Goal: Check status: Check status

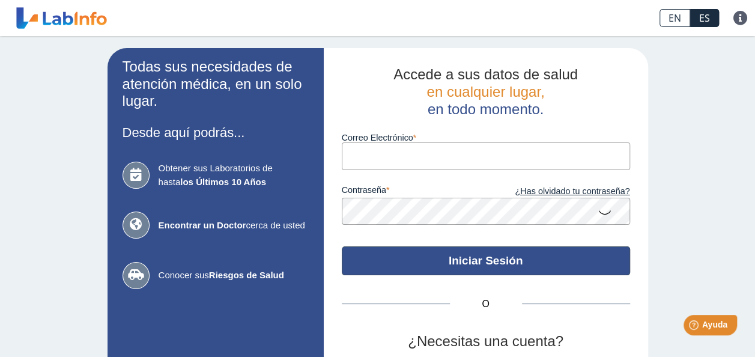
type input "[EMAIL_ADDRESS][DOMAIN_NAME]"
click at [474, 260] on button "Iniciar Sesión" at bounding box center [486, 260] width 288 height 29
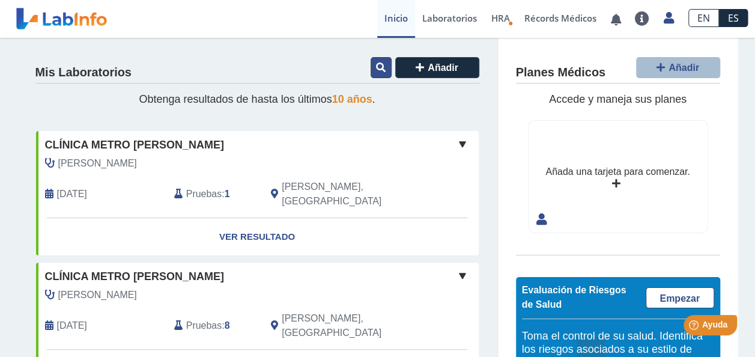
click at [376, 69] on icon at bounding box center [381, 68] width 10 height 10
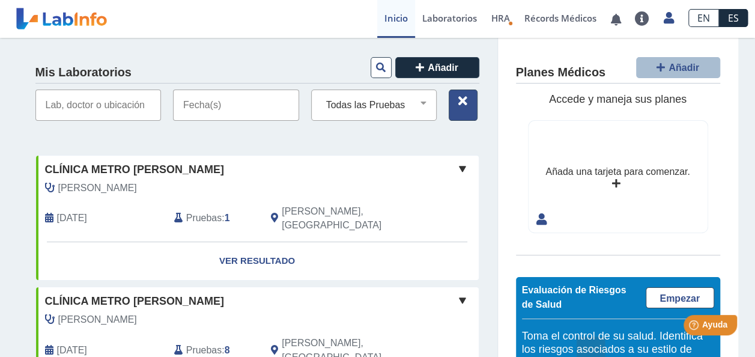
click at [459, 99] on icon at bounding box center [463, 101] width 9 height 10
select select
click at [416, 66] on icon at bounding box center [420, 68] width 8 height 10
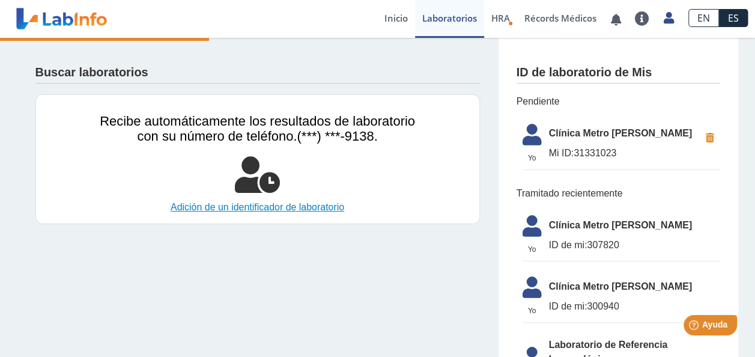
click at [236, 211] on link "Adición de un identificador de laboratorio" at bounding box center [257, 207] width 329 height 14
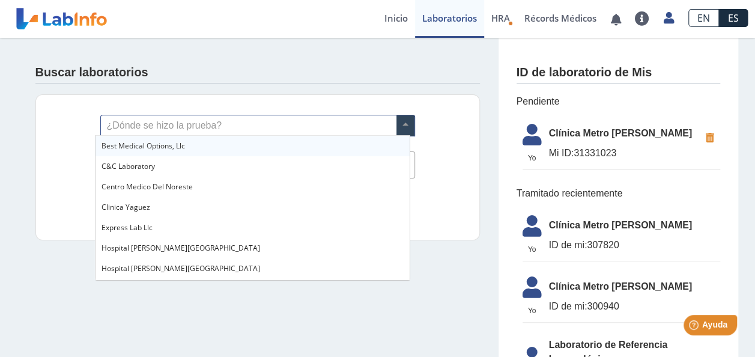
click at [234, 123] on input "text" at bounding box center [258, 125] width 314 height 20
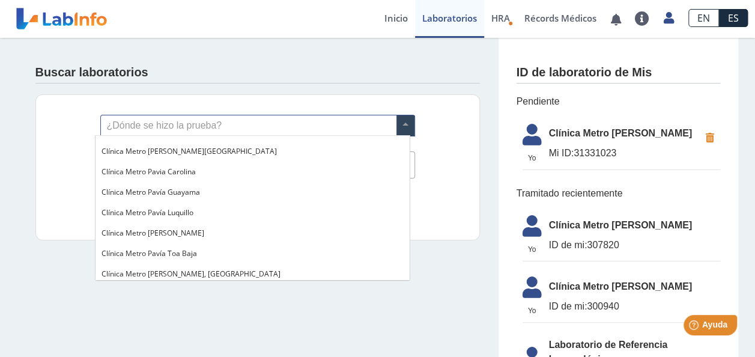
scroll to position [897, 0]
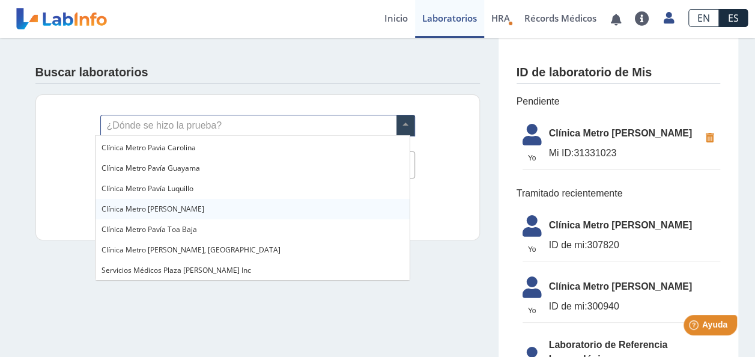
click at [188, 213] on div "Clínica Metro [PERSON_NAME]" at bounding box center [253, 209] width 314 height 20
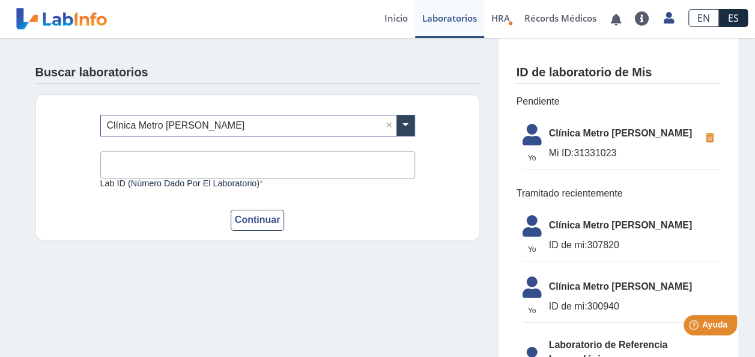
click at [154, 168] on input "Lab ID (número dado por el laboratorio)" at bounding box center [257, 164] width 315 height 27
type input "31331023"
click at [245, 221] on button "Continuar" at bounding box center [258, 220] width 54 height 21
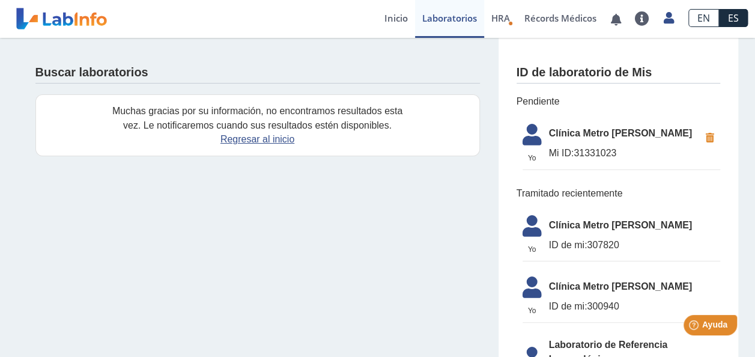
click at [249, 146] on span "Regresar al inicio" at bounding box center [257, 139] width 329 height 14
click at [242, 141] on link "Regresar al inicio" at bounding box center [258, 139] width 74 height 10
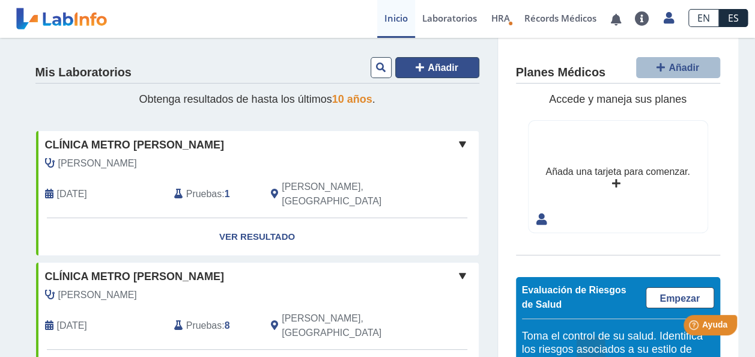
click at [416, 66] on icon at bounding box center [420, 68] width 8 height 10
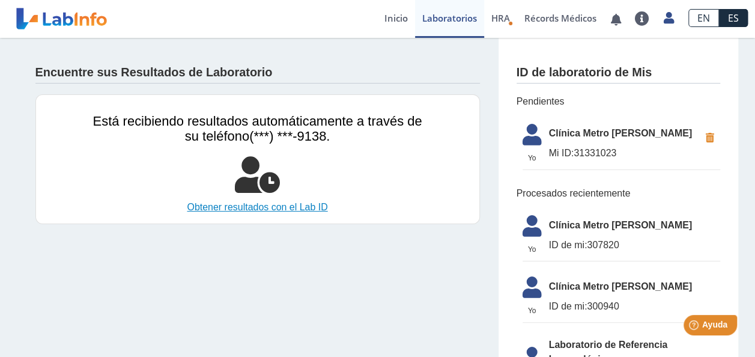
click at [269, 209] on link "Obtener resultados con el Lab ID" at bounding box center [257, 207] width 329 height 14
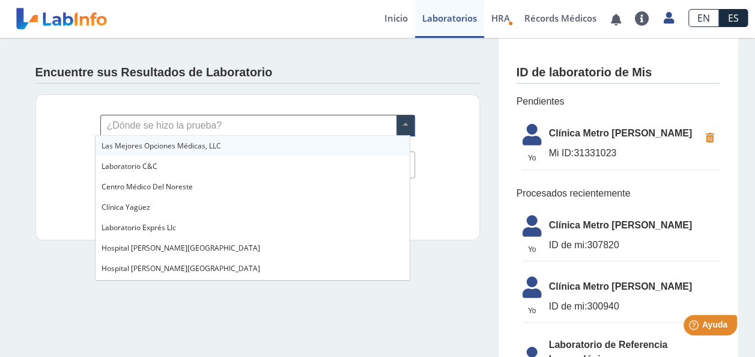
click at [401, 122] on span at bounding box center [406, 125] width 18 height 20
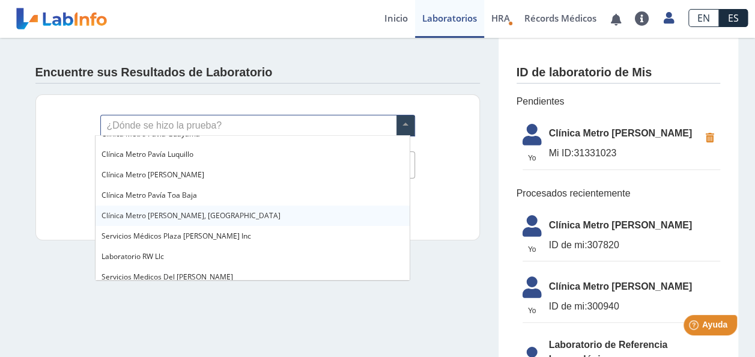
scroll to position [899, 0]
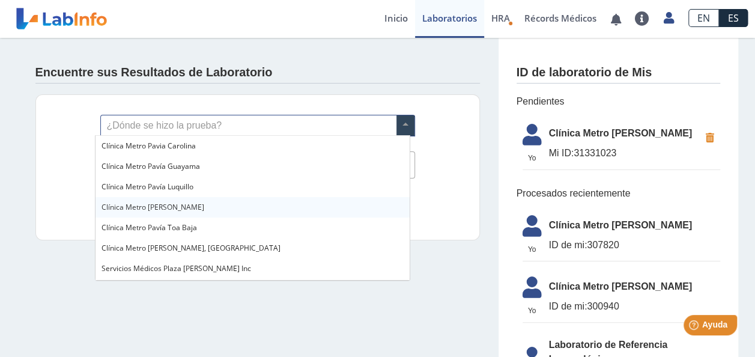
click at [160, 207] on span "Clínica Metro [PERSON_NAME]" at bounding box center [153, 207] width 103 height 10
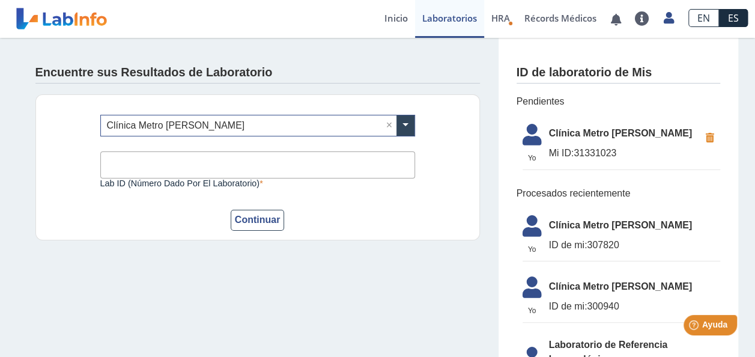
click at [139, 169] on input "Lab ID (número dado por el laboratorio)" at bounding box center [257, 164] width 315 height 27
type input "3"
type input "307820"
click at [251, 219] on button "Continuar" at bounding box center [258, 220] width 54 height 21
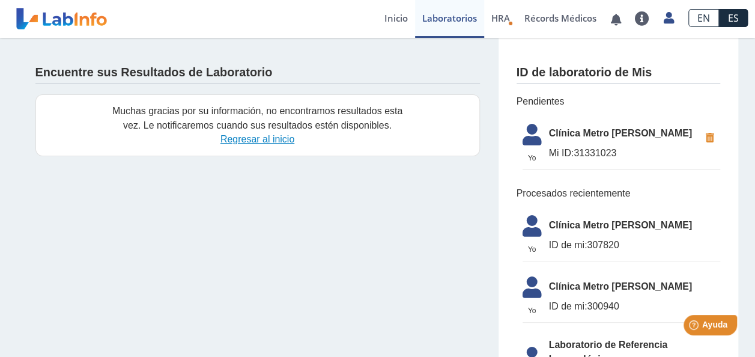
click at [240, 141] on link "Regresar al inicio" at bounding box center [258, 139] width 74 height 10
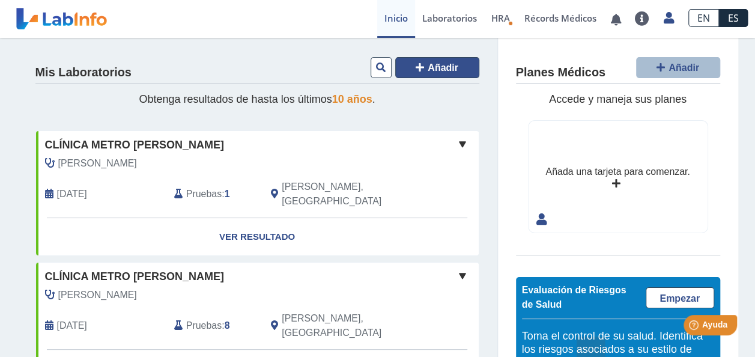
click at [416, 69] on icon at bounding box center [420, 68] width 8 height 10
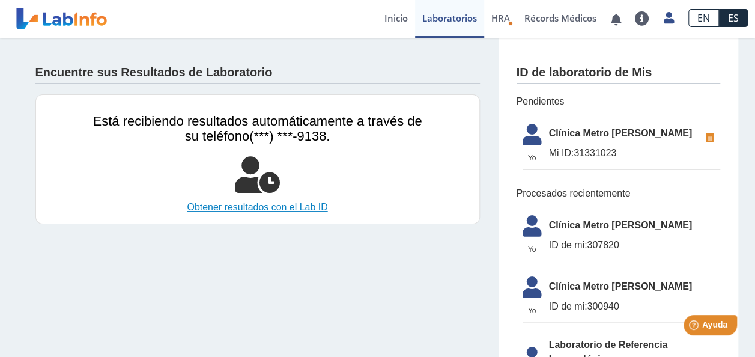
click at [235, 210] on link "Obtener resultados con el Lab ID" at bounding box center [257, 207] width 329 height 14
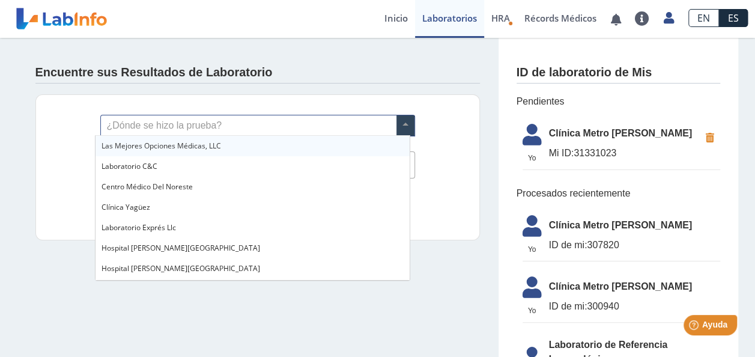
click at [399, 124] on span at bounding box center [406, 125] width 18 height 20
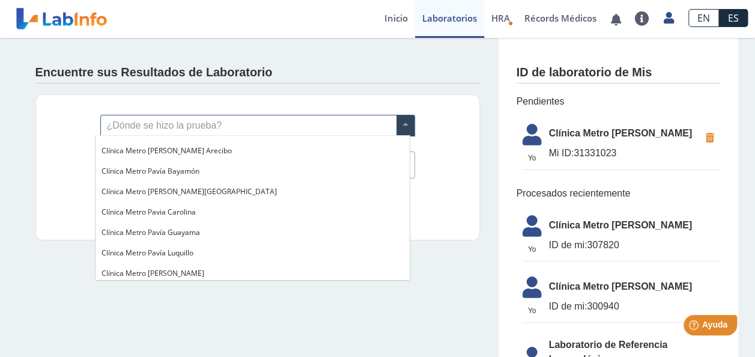
scroll to position [857, 0]
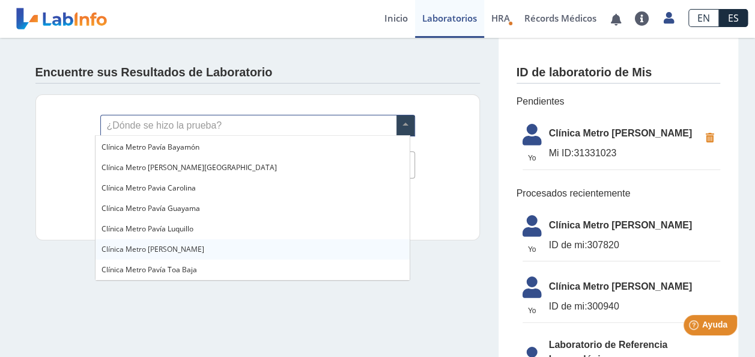
click at [149, 250] on span "Clínica Metro [PERSON_NAME]" at bounding box center [153, 249] width 103 height 10
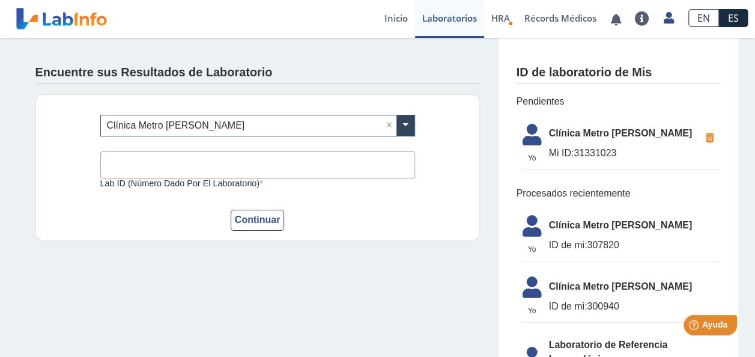
click at [107, 166] on input "Lab ID (número dado por el laboratorio)" at bounding box center [257, 164] width 315 height 27
type input "31331023"
click at [246, 219] on button "Continuar" at bounding box center [258, 220] width 54 height 21
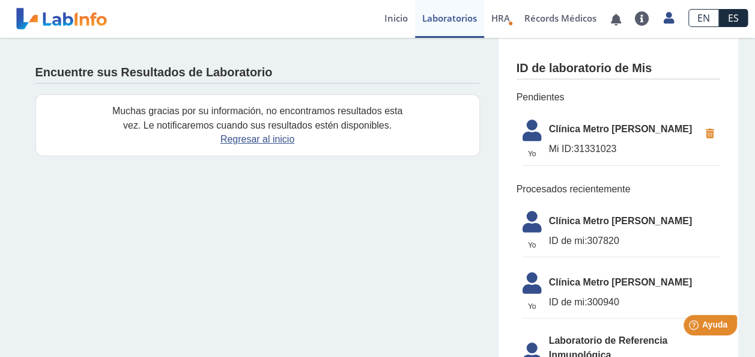
scroll to position [0, 0]
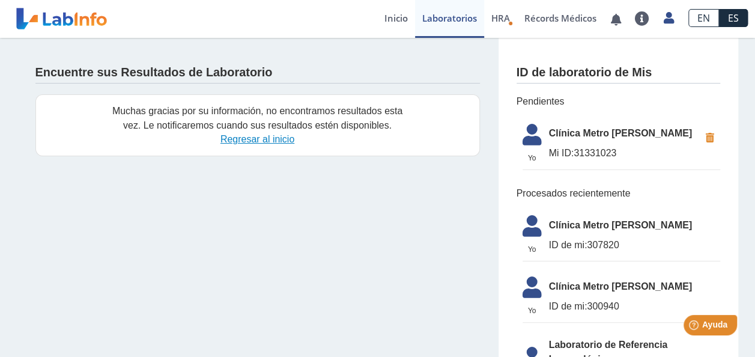
click at [236, 141] on link "Regresar al inicio" at bounding box center [258, 139] width 74 height 10
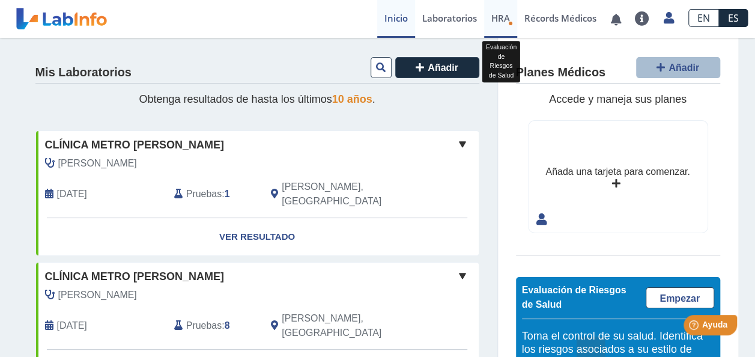
click at [504, 19] on span "HRA" at bounding box center [501, 18] width 19 height 12
